Goal: Transaction & Acquisition: Book appointment/travel/reservation

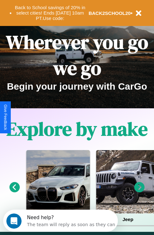
scroll to position [98, 0]
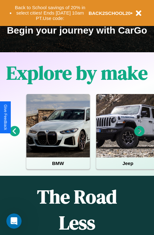
click at [139, 136] on icon at bounding box center [139, 131] width 10 height 10
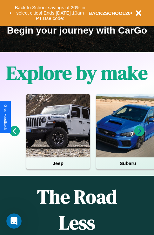
click at [139, 136] on icon at bounding box center [139, 131] width 10 height 10
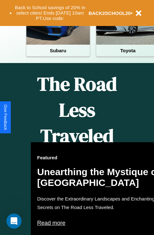
scroll to position [259, 0]
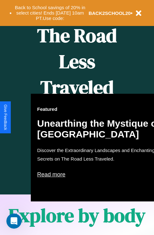
click at [77, 118] on div "Featured Unearthing the Mystique of Iceland Discover the Extraordinary Landscap…" at bounding box center [101, 148] width 140 height 108
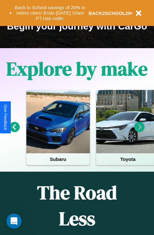
scroll to position [98, 0]
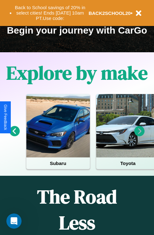
click at [139, 136] on icon at bounding box center [139, 131] width 10 height 10
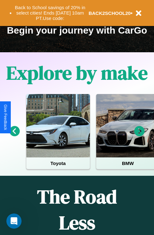
scroll to position [36, 145]
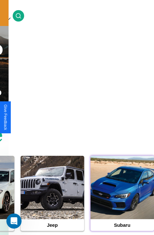
click at [122, 198] on div at bounding box center [121, 187] width 63 height 63
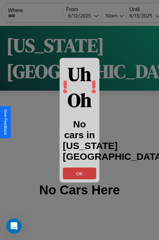
click at [79, 173] on button "OK" at bounding box center [79, 174] width 33 height 12
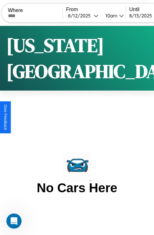
click at [39, 16] on input "text" at bounding box center [35, 15] width 55 height 5
type input "******"
click at [92, 16] on div "8 / 12 / 2025" at bounding box center [81, 16] width 26 height 6
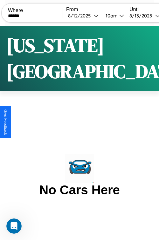
select select "*"
select select "****"
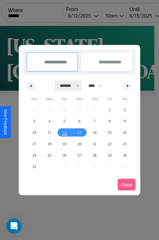
click at [67, 86] on select "******* ******** ***** ***** *** **** **** ****** ********* ******* ******** **…" at bounding box center [68, 86] width 27 height 10
click at [124, 155] on span "30" at bounding box center [124, 155] width 4 height 11
type input "**********"
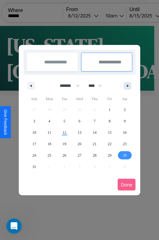
click at [127, 86] on icon "button" at bounding box center [128, 86] width 3 height 3
select select "*"
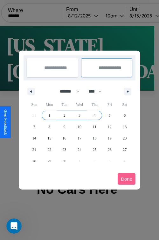
click at [94, 115] on span "4" at bounding box center [94, 115] width 2 height 11
type input "**********"
select select "*"
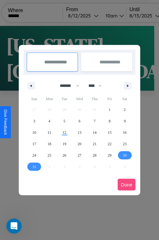
click at [126, 185] on button "Done" at bounding box center [126, 185] width 18 height 12
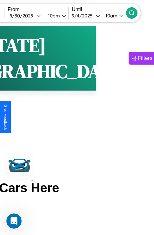
click at [135, 13] on icon at bounding box center [132, 13] width 6 height 6
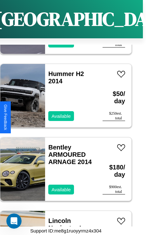
scroll to position [7532, 0]
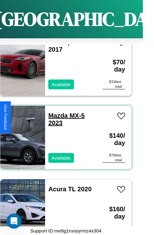
click at [56, 112] on link "Mazda MX-5 2023" at bounding box center [66, 119] width 36 height 14
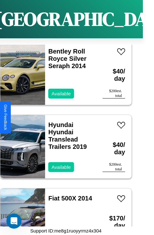
scroll to position [9004, 0]
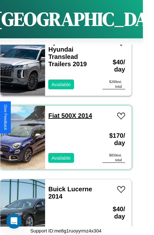
click at [52, 112] on link "Fiat 500X 2014" at bounding box center [70, 115] width 44 height 7
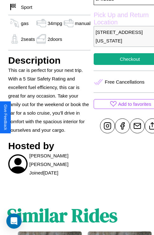
scroll to position [225, 15]
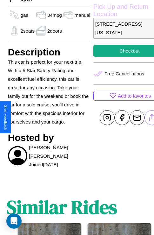
click at [152, 118] on line at bounding box center [152, 117] width 0 height 4
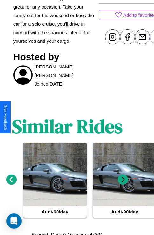
scroll to position [309, 10]
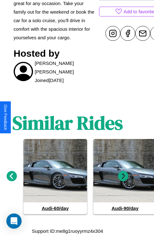
click at [123, 176] on icon at bounding box center [123, 176] width 10 height 10
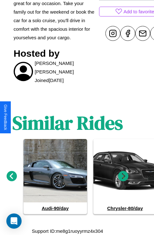
click at [11, 176] on icon at bounding box center [12, 176] width 10 height 10
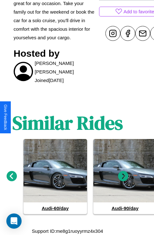
click at [123, 176] on icon at bounding box center [123, 176] width 10 height 10
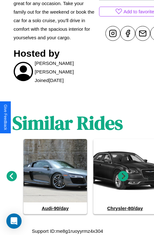
click at [123, 176] on icon at bounding box center [123, 176] width 10 height 10
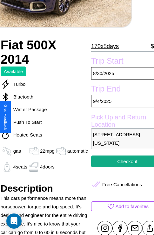
scroll to position [135, 27]
